Goal: Navigation & Orientation: Find specific page/section

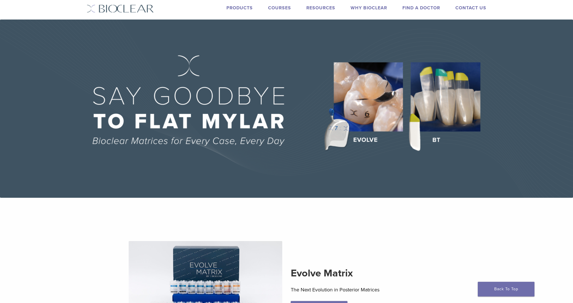
scroll to position [14, 0]
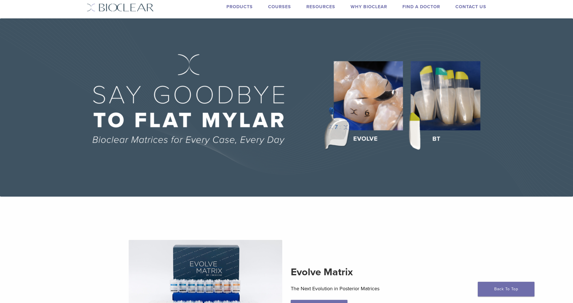
click at [371, 7] on link "Why Bioclear" at bounding box center [369, 7] width 37 height 6
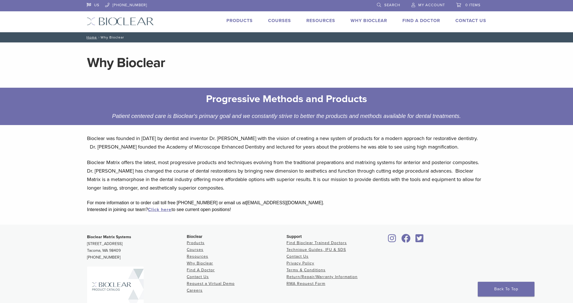
click at [241, 20] on link "Products" at bounding box center [239, 21] width 26 height 6
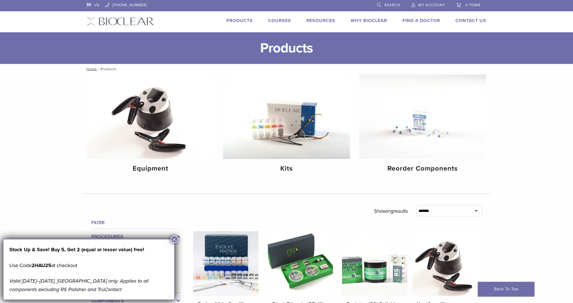
scroll to position [0, 0]
